Goal: Task Accomplishment & Management: Use online tool/utility

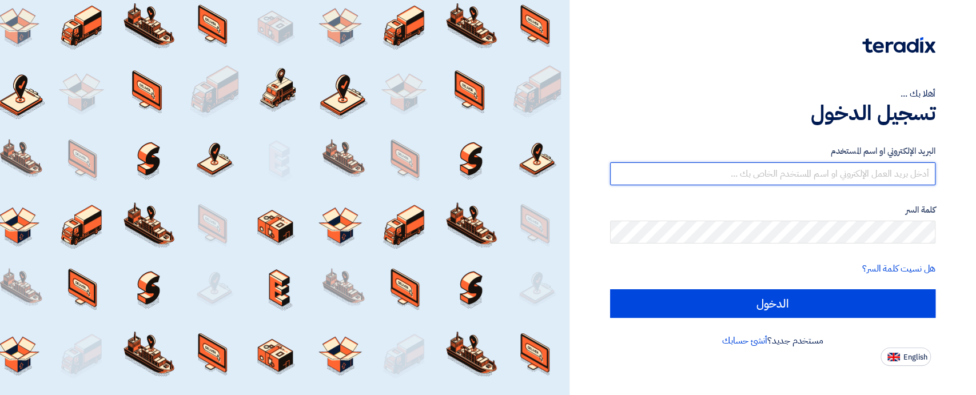
type input "[EMAIL_ADDRESS][DOMAIN_NAME]"
click at [771, 172] on input "[EMAIL_ADDRESS][DOMAIN_NAME]" at bounding box center [772, 173] width 325 height 23
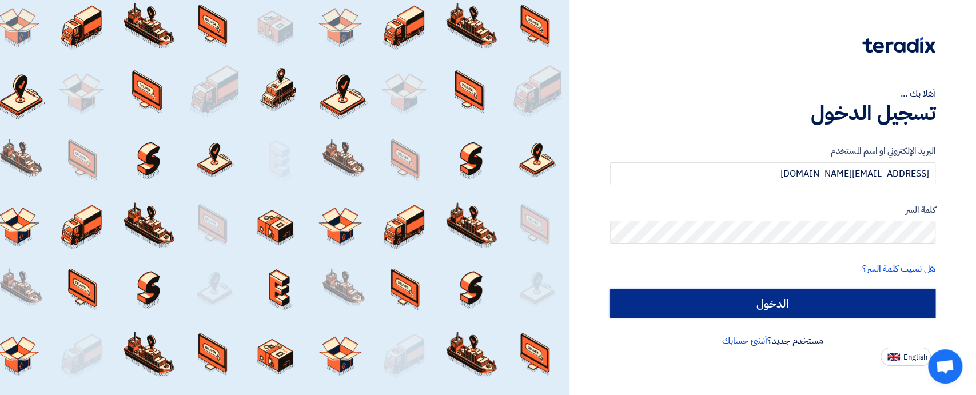
click at [760, 304] on input "الدخول" at bounding box center [772, 303] width 325 height 29
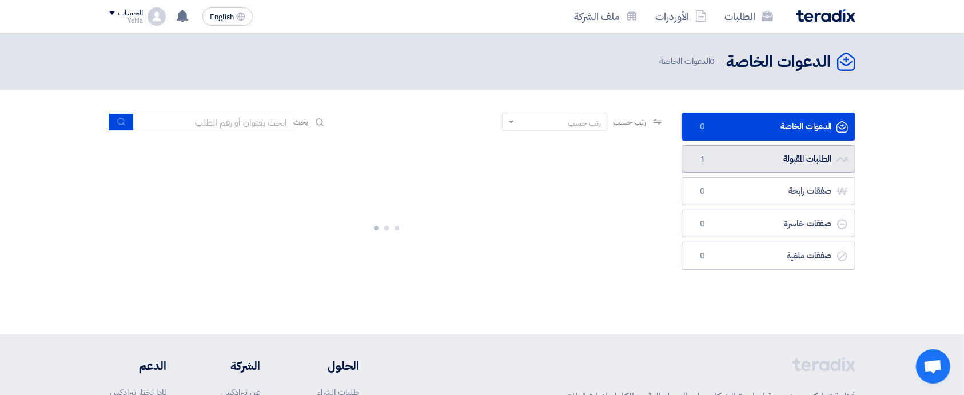
click at [799, 159] on link "الطلبات المقبولة الطلبات المقبولة 1" at bounding box center [769, 159] width 174 height 28
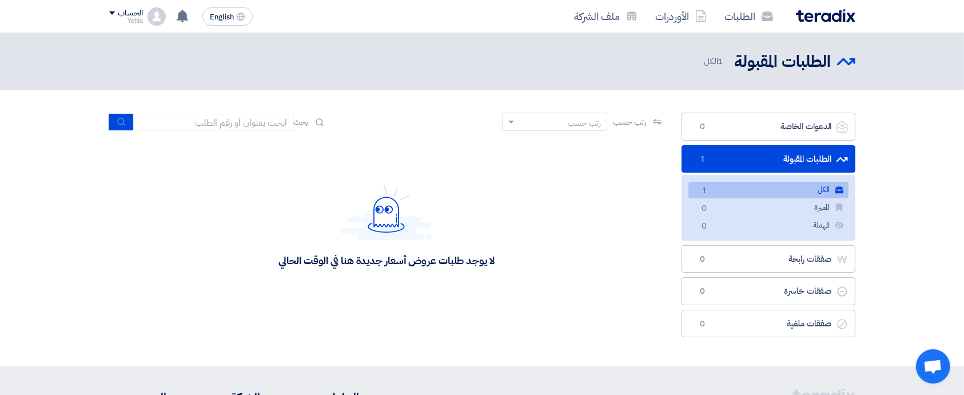
click at [793, 189] on link "الكل الكل 1" at bounding box center [769, 190] width 160 height 17
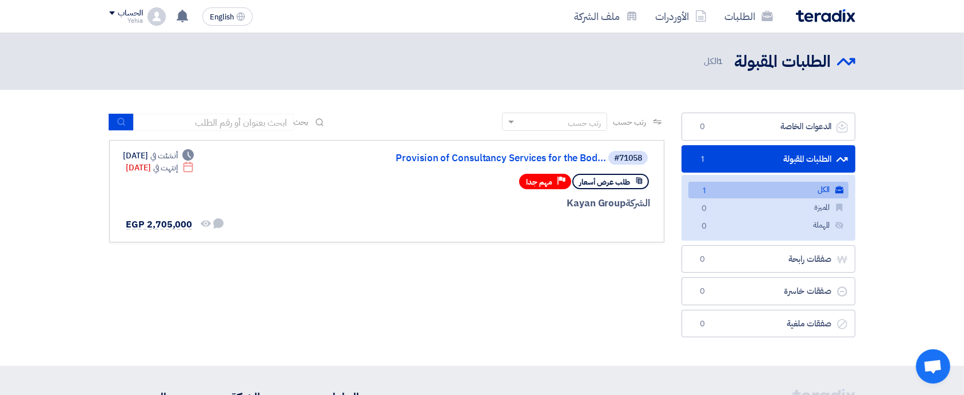
click at [802, 185] on link "الكل الكل 1" at bounding box center [769, 190] width 160 height 17
click at [570, 158] on link "Provision of Consultancy Services for the Bod..." at bounding box center [491, 158] width 229 height 10
